Goal: Task Accomplishment & Management: Complete application form

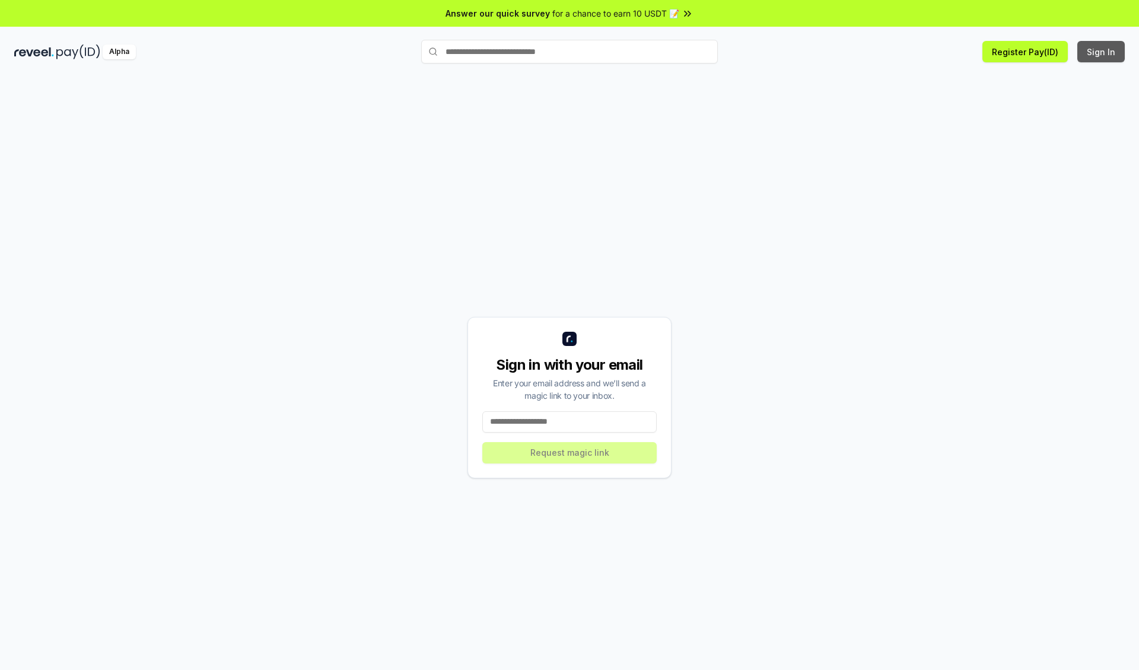
click at [1101, 52] on button "Sign In" at bounding box center [1100, 51] width 47 height 21
type input "**********"
click at [569, 452] on button "Request magic link" at bounding box center [569, 452] width 174 height 21
